Goal: Task Accomplishment & Management: Manage account settings

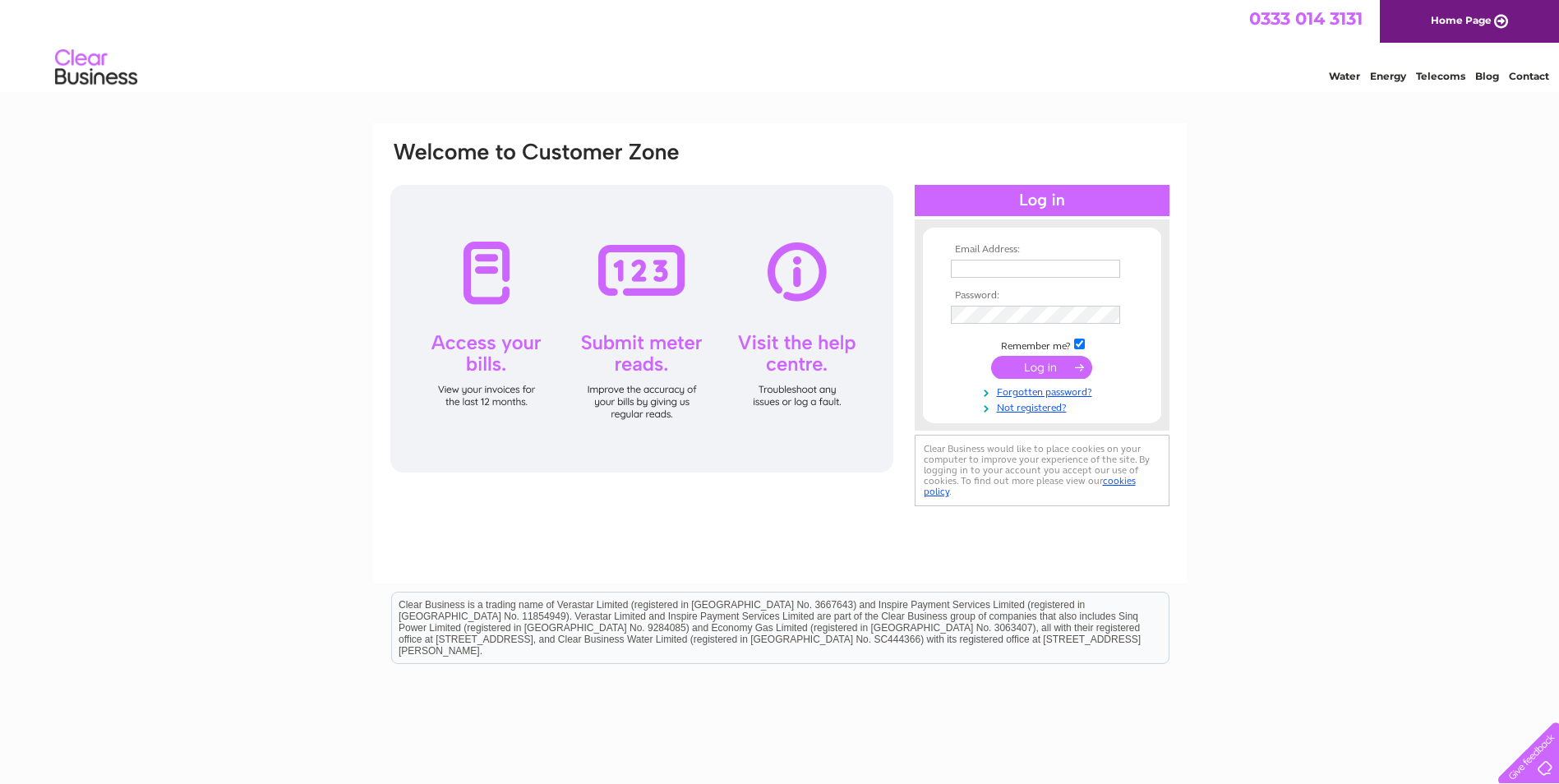
type input "aaronhogsbjerg@hotmail.com"
click at [1036, 368] on input "submit" at bounding box center [1042, 367] width 101 height 23
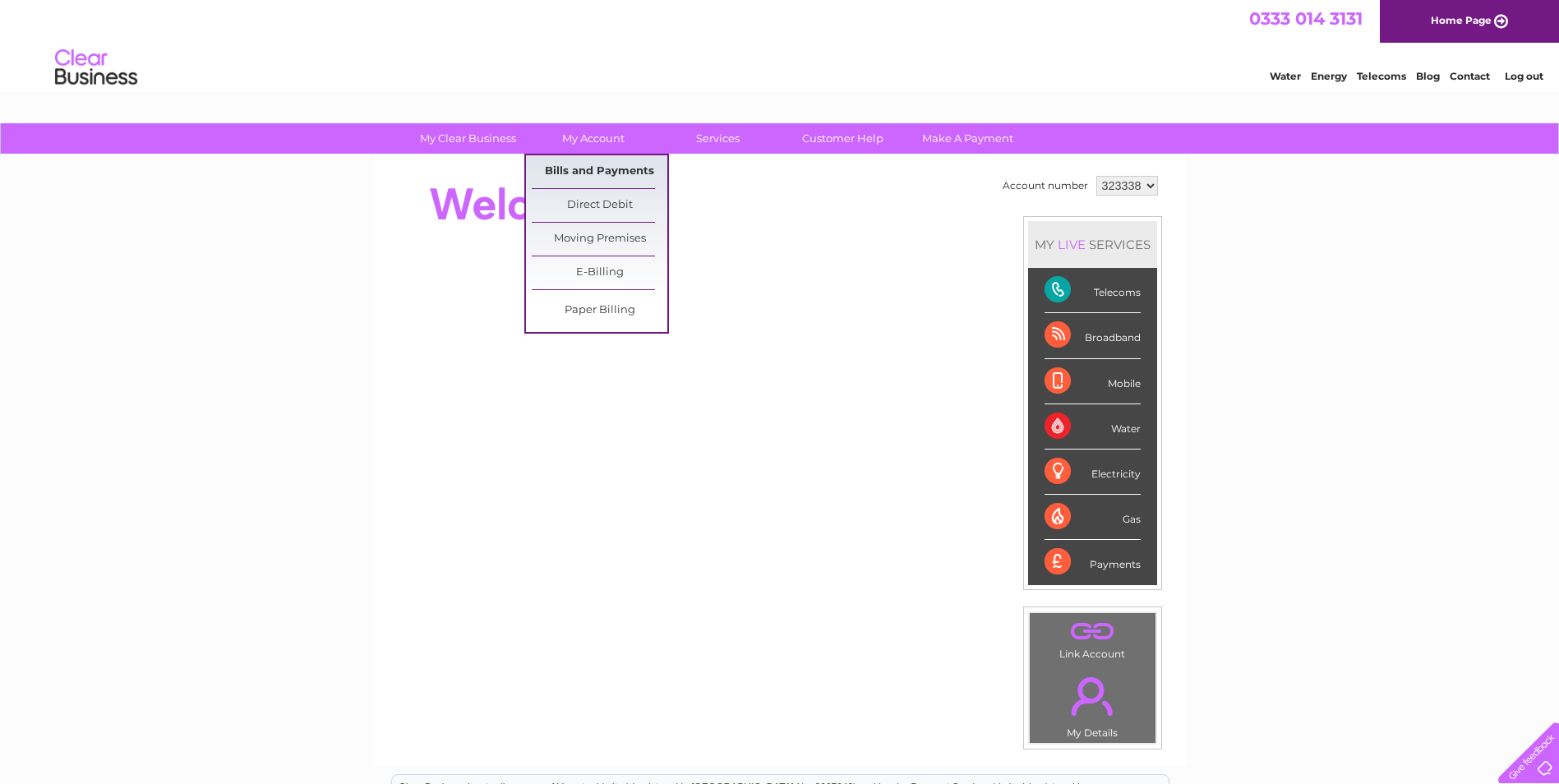
click at [605, 161] on link "Bills and Payments" at bounding box center [600, 172] width 136 height 33
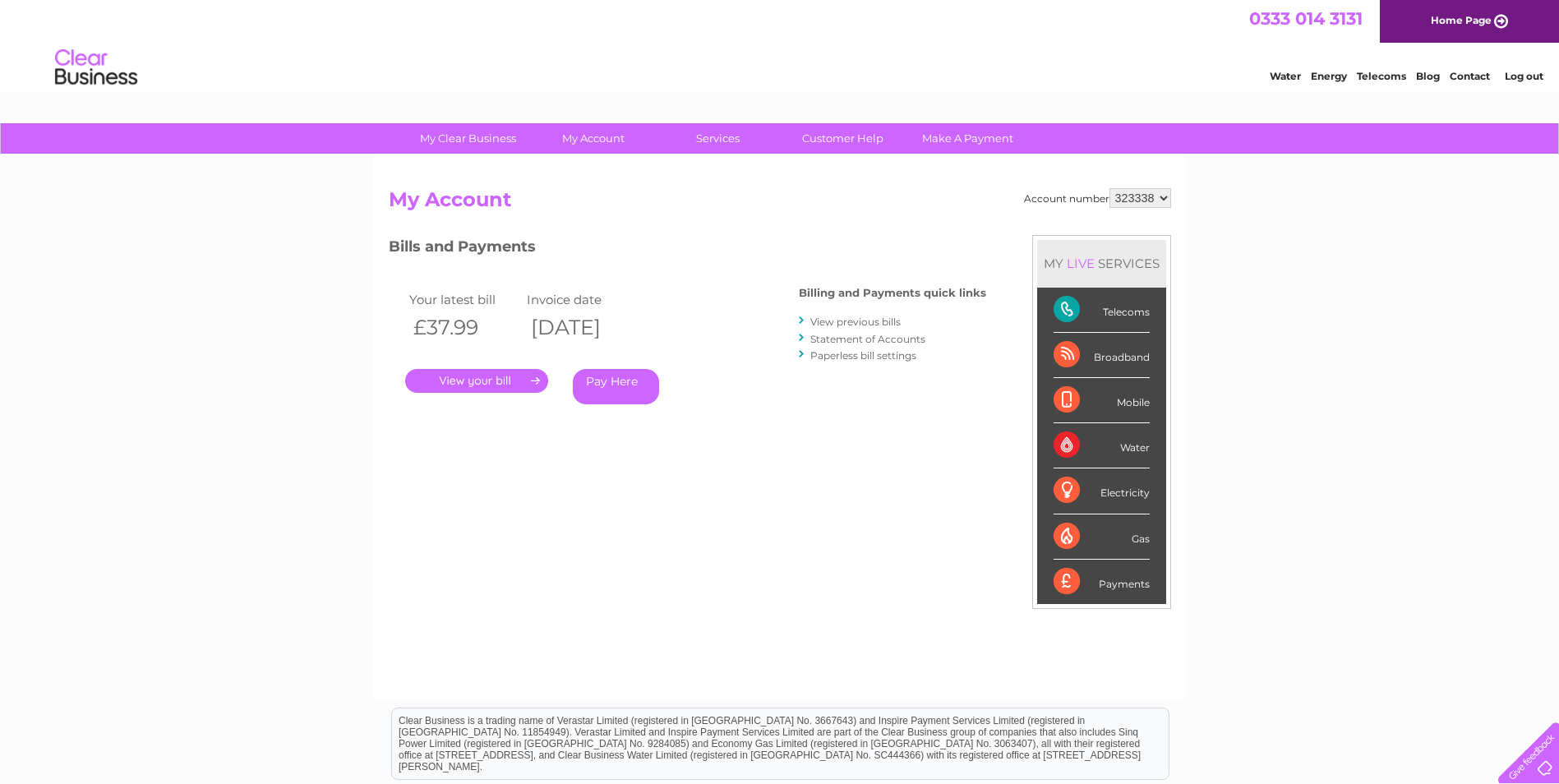
click at [475, 376] on link "." at bounding box center [477, 380] width 143 height 24
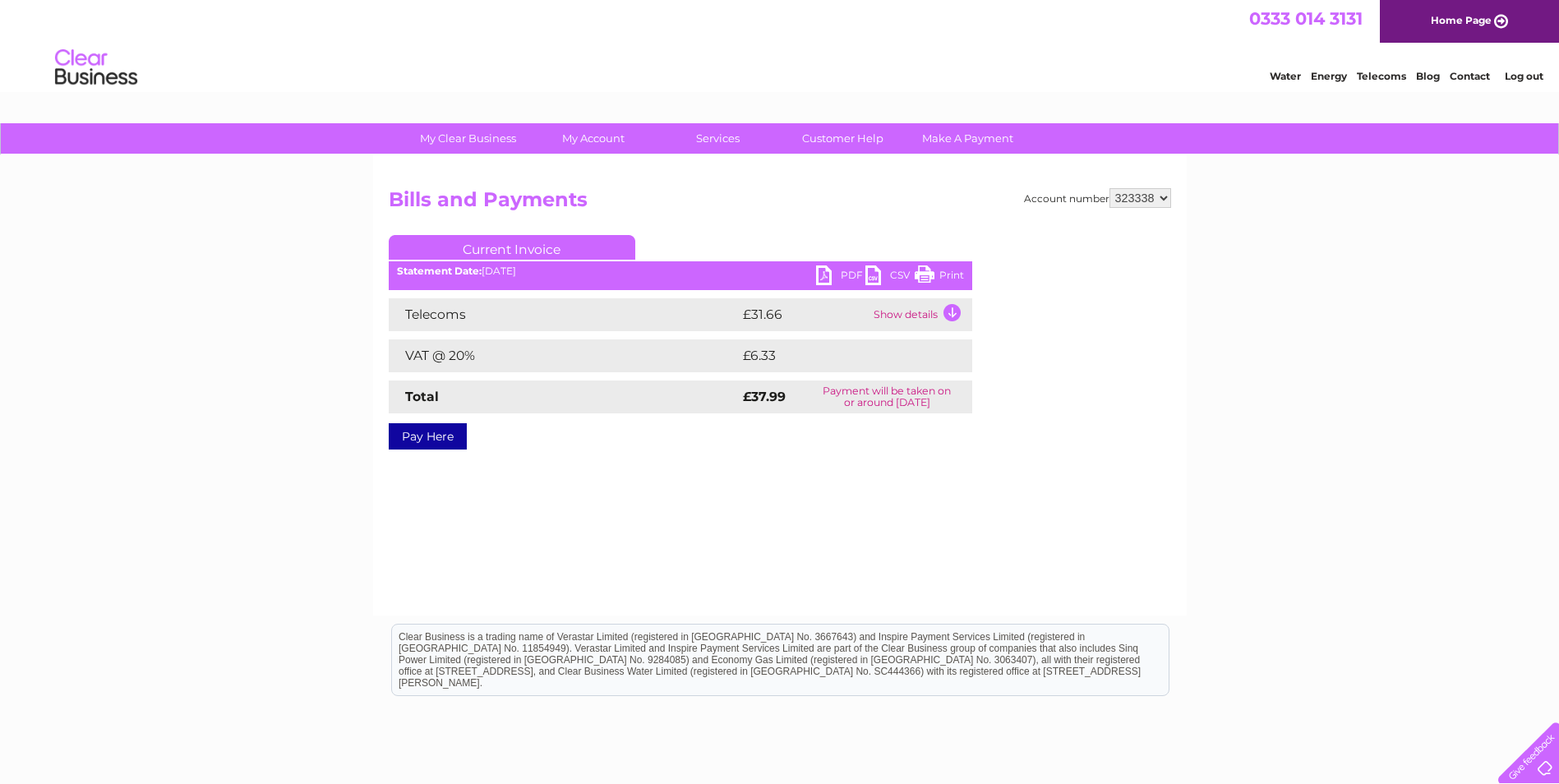
click at [828, 274] on link "PDF" at bounding box center [841, 277] width 50 height 24
click at [1525, 74] on link "Log out" at bounding box center [1524, 75] width 39 height 12
